Goal: Information Seeking & Learning: Check status

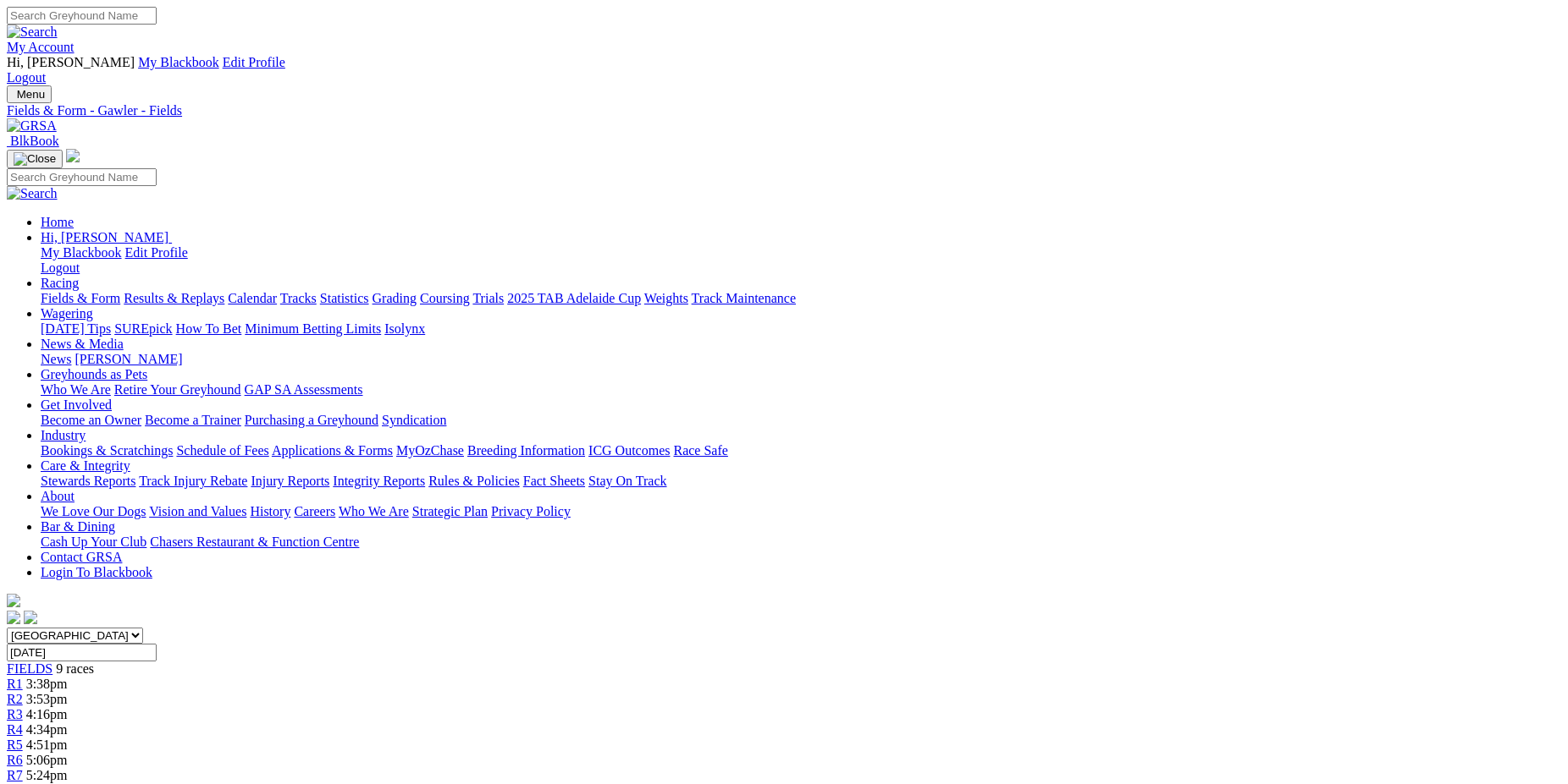
click at [120, 291] on link "Fields & Form" at bounding box center [80, 298] width 80 height 15
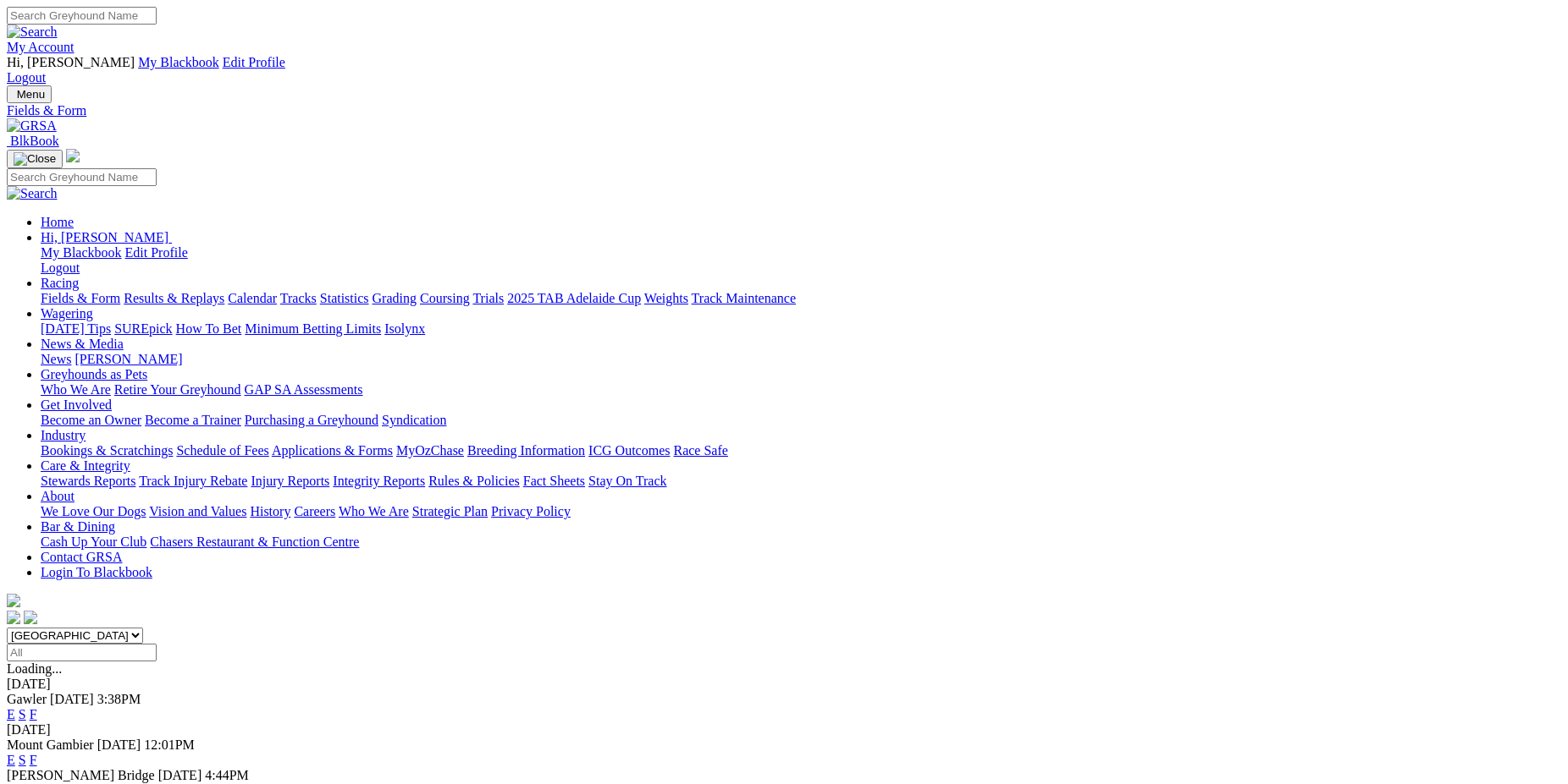
click at [37, 784] on link "F" at bounding box center [33, 791] width 8 height 15
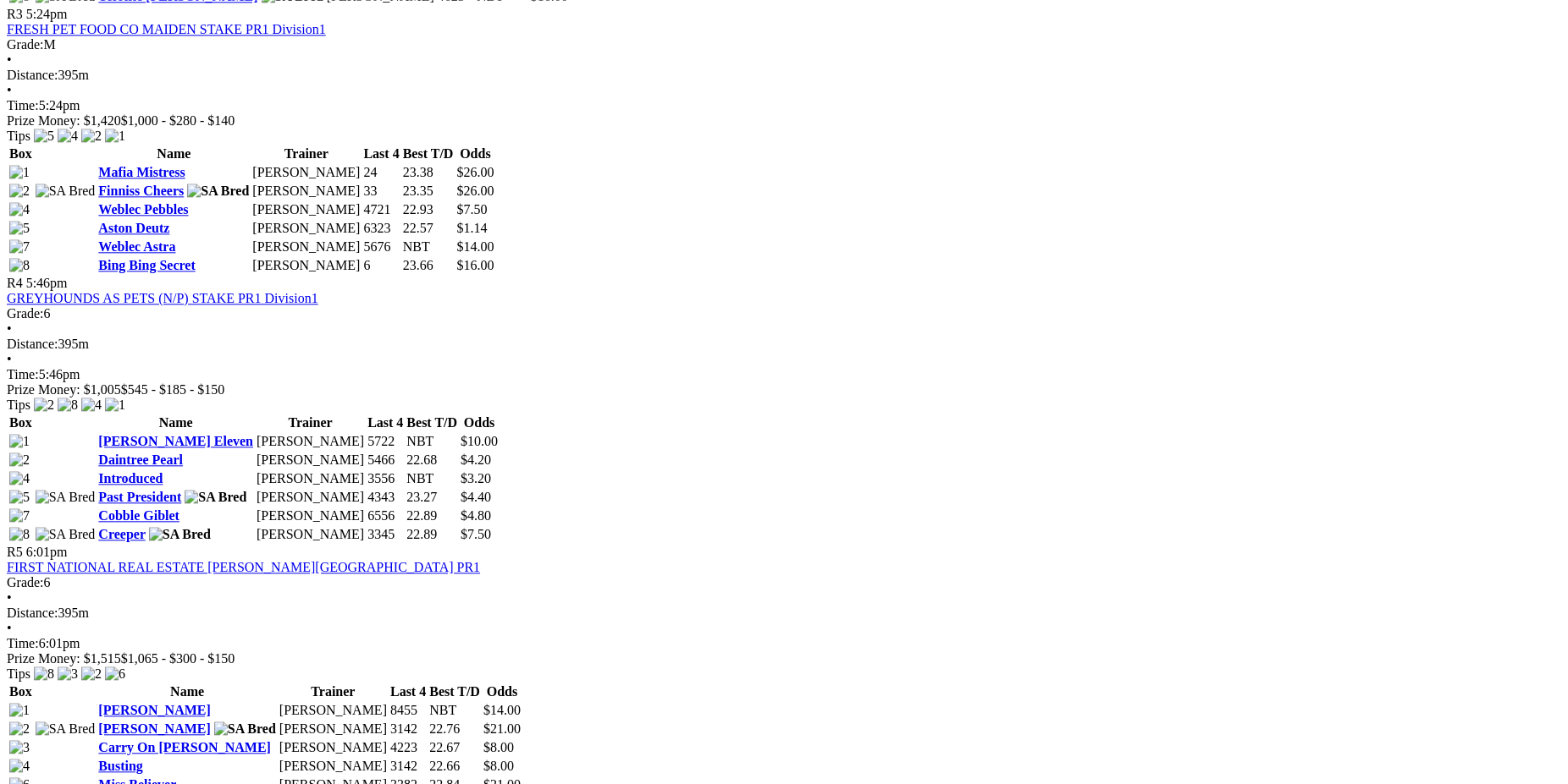
scroll to position [1527, 0]
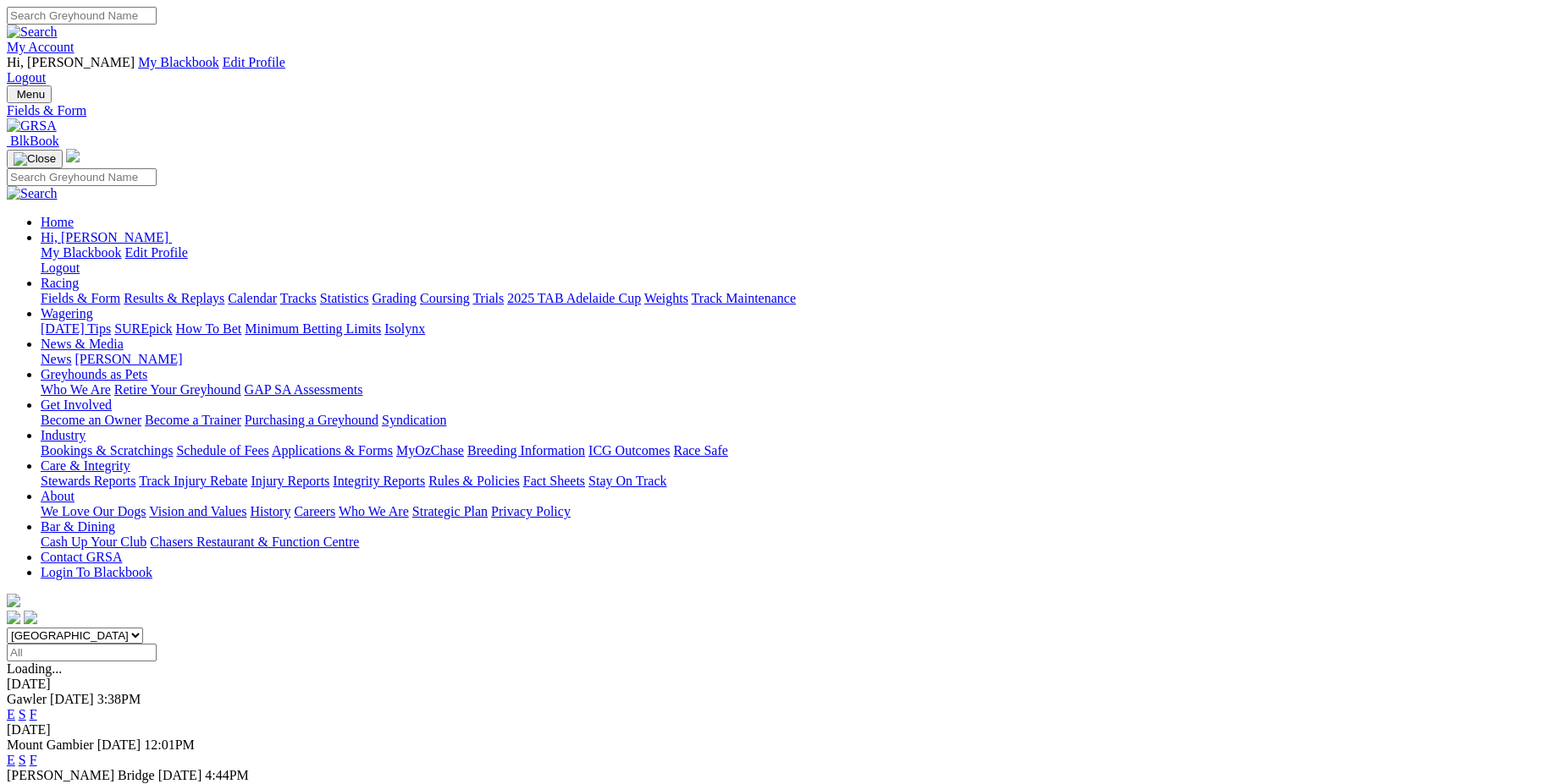
click at [224, 291] on link "Results & Replays" at bounding box center [174, 298] width 100 height 15
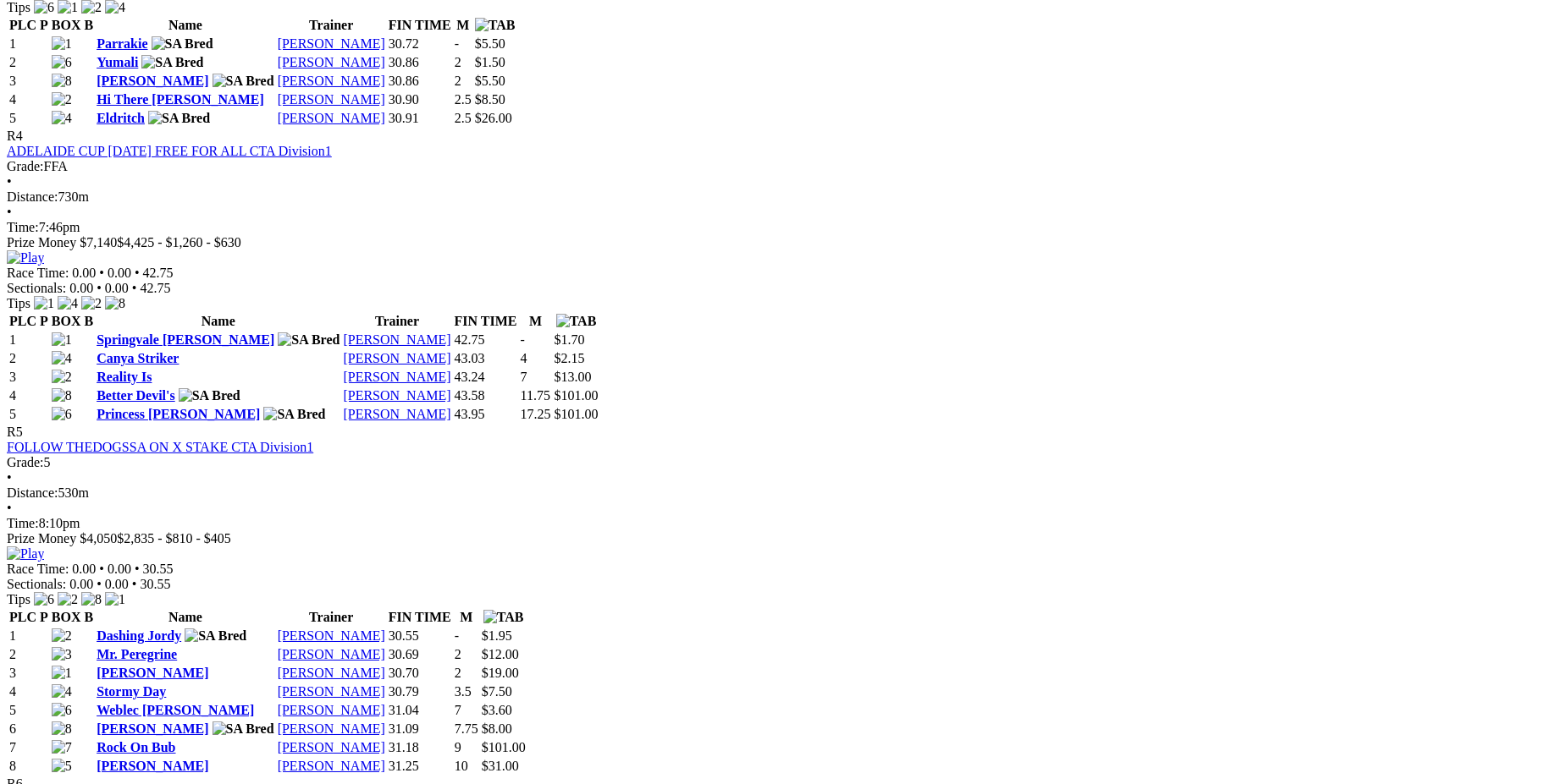
scroll to position [1754, 0]
